Goal: Navigation & Orientation: Find specific page/section

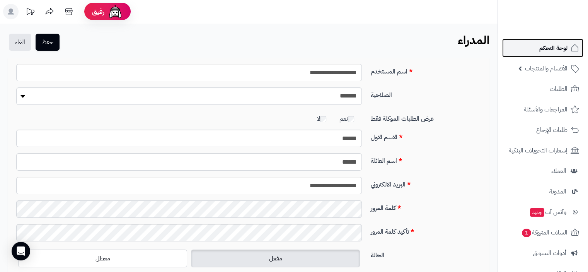
click at [545, 48] on span "لوحة التحكم" at bounding box center [553, 47] width 28 height 11
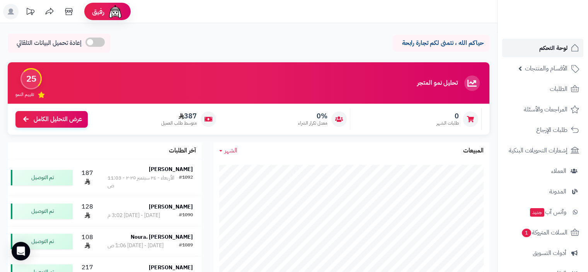
click at [554, 44] on span "لوحة التحكم" at bounding box center [553, 47] width 28 height 11
click at [561, 85] on span "الطلبات" at bounding box center [558, 88] width 18 height 11
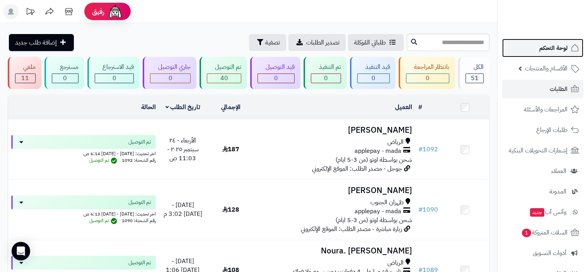
click at [541, 49] on span "لوحة التحكم" at bounding box center [553, 47] width 28 height 11
